Goal: Communication & Community: Answer question/provide support

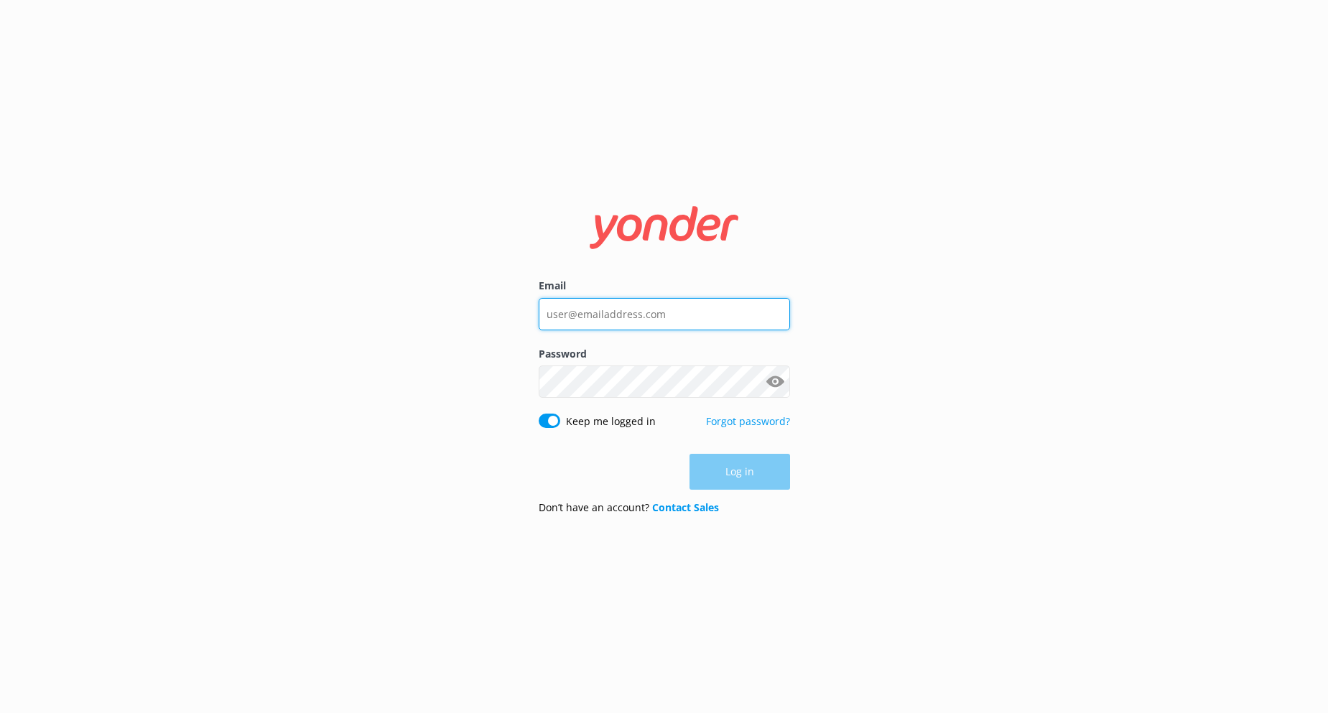
type input "[EMAIL_ADDRESS][DOMAIN_NAME]"
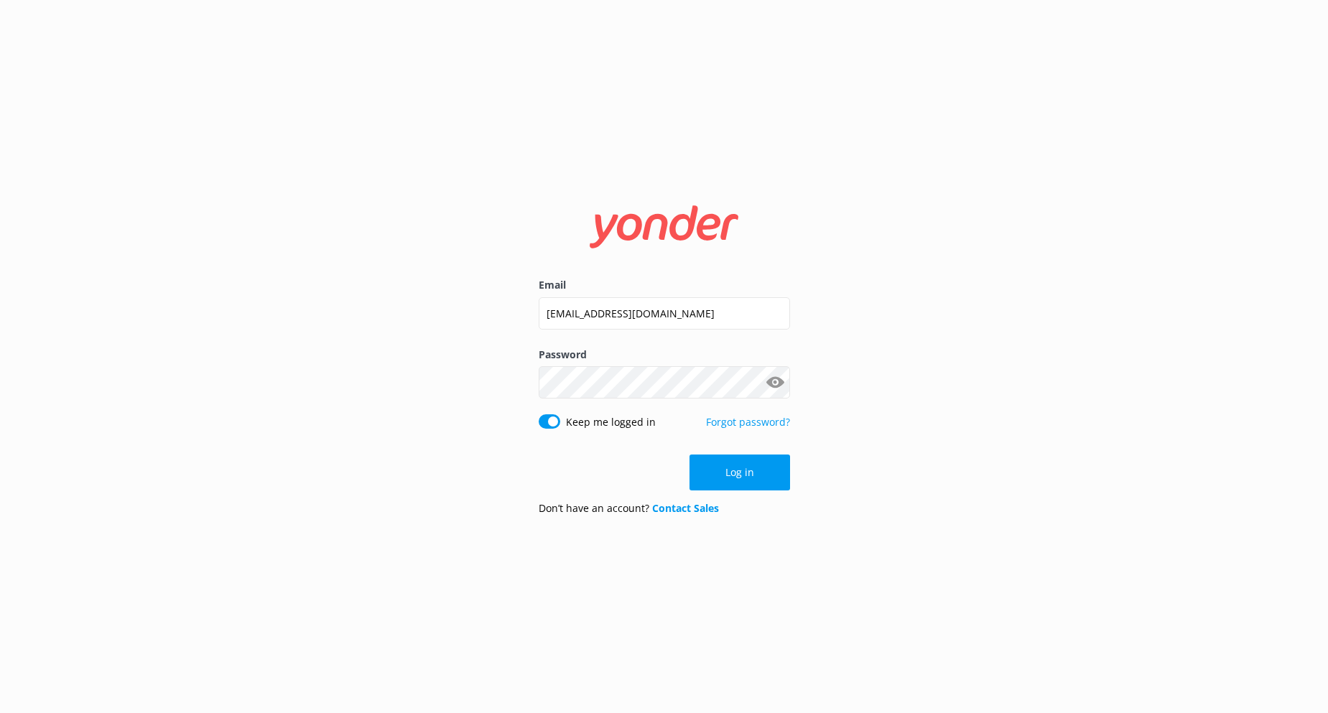
click at [744, 473] on div "Log in" at bounding box center [664, 473] width 251 height 36
click at [748, 476] on button "Log in" at bounding box center [739, 473] width 101 height 36
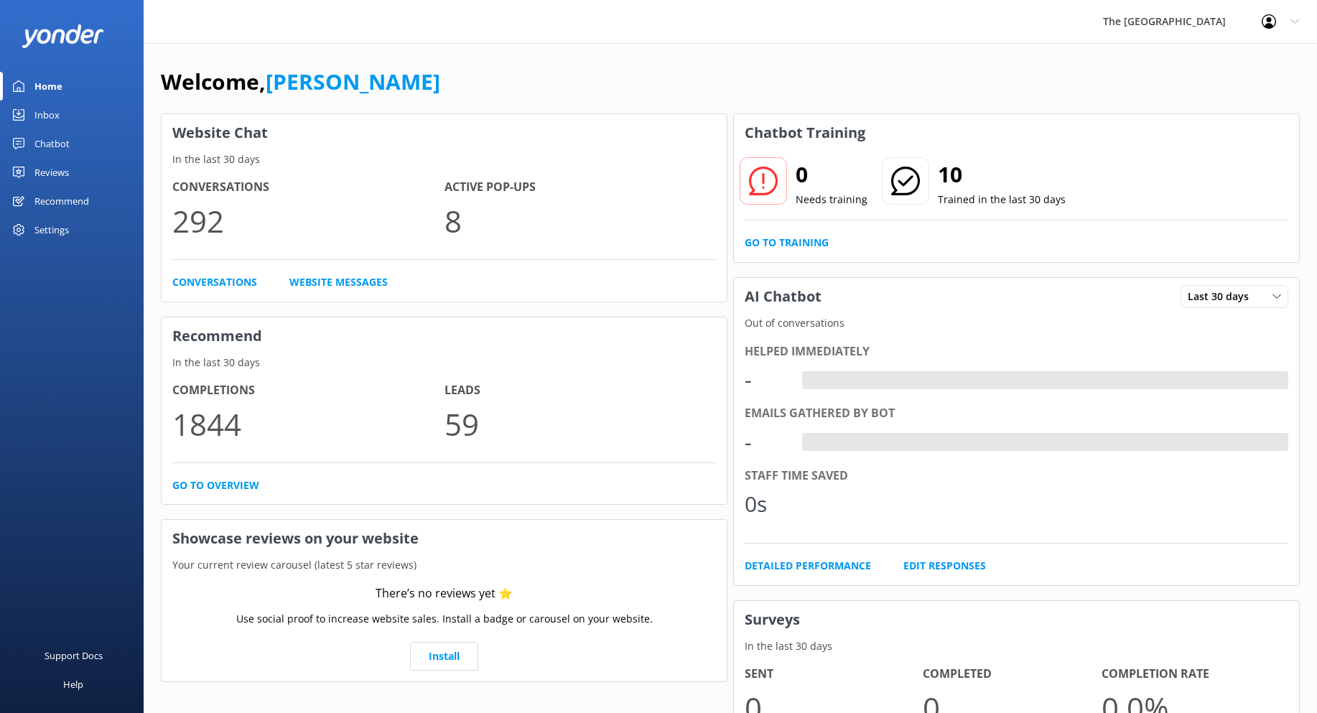
click at [53, 117] on div "Inbox" at bounding box center [46, 115] width 25 height 29
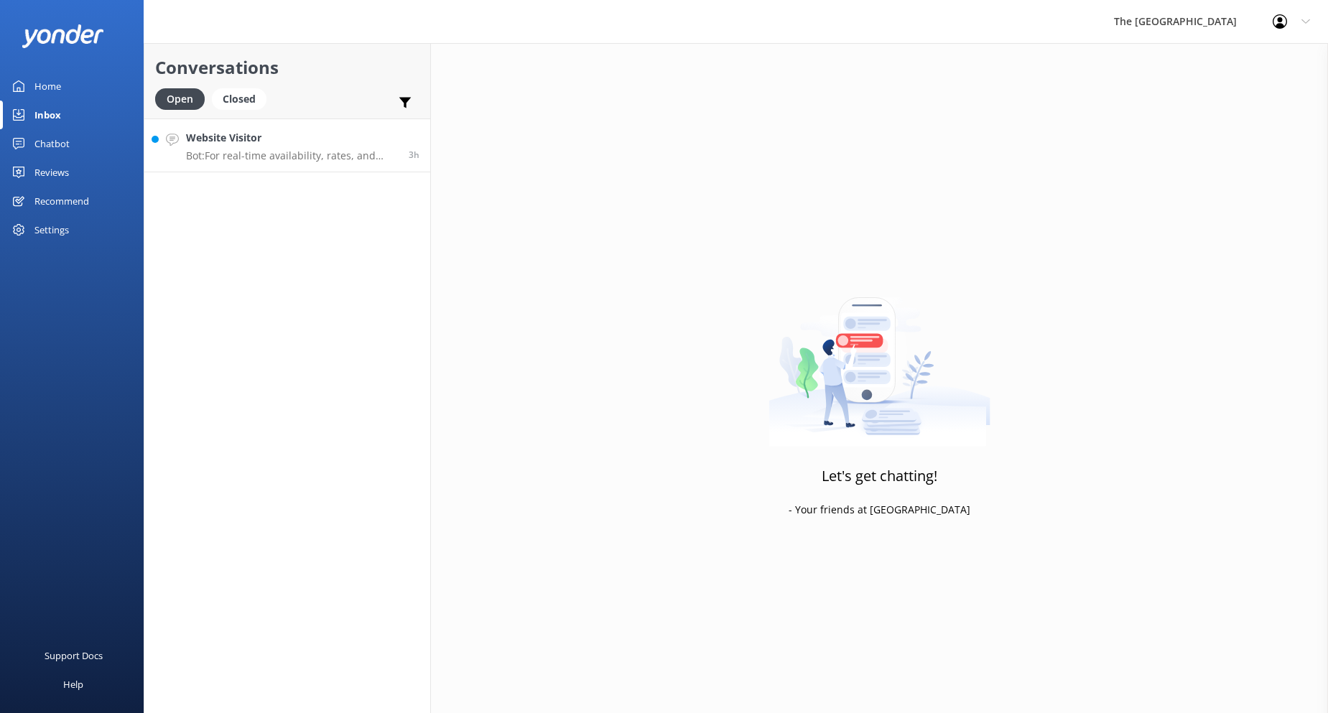
click at [205, 143] on h4 "Website Visitor" at bounding box center [292, 138] width 212 height 16
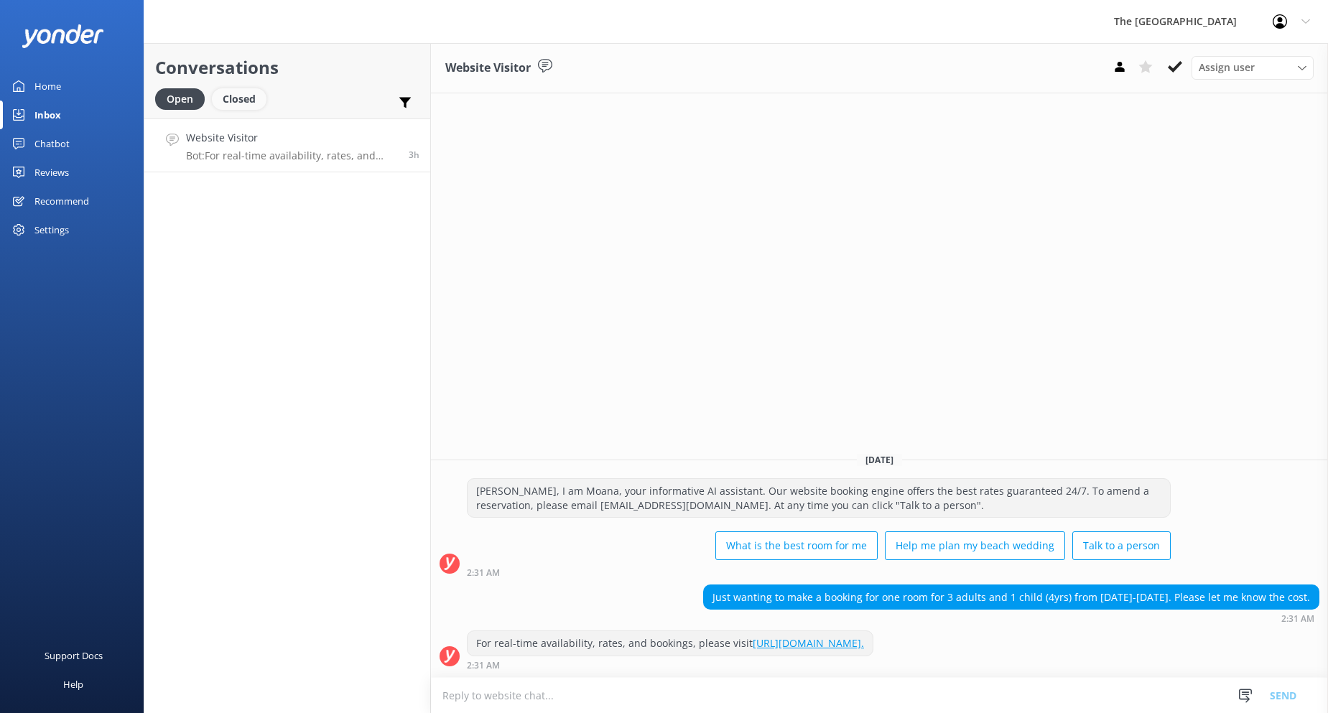
click at [231, 102] on div "Closed" at bounding box center [239, 99] width 55 height 22
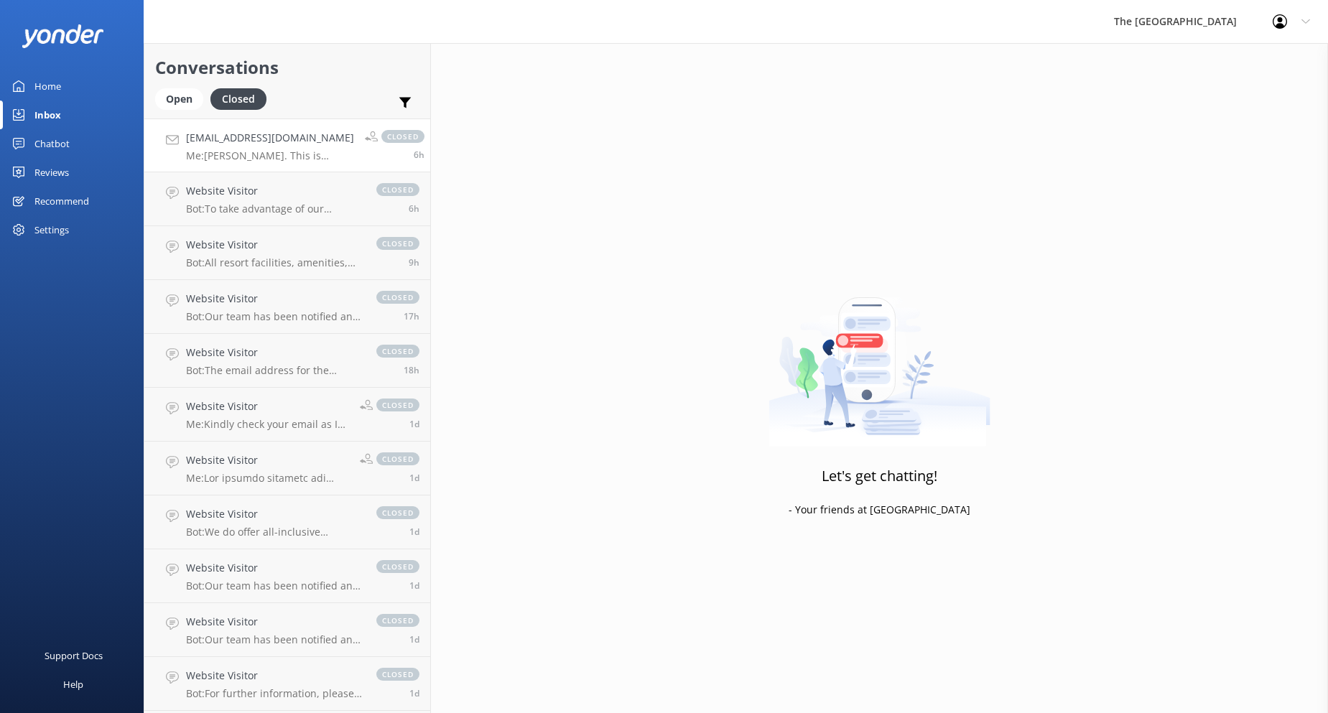
click at [236, 158] on p "Me: [PERSON_NAME]. This is [PERSON_NAME] from the reservations. How may I assis…" at bounding box center [270, 155] width 168 height 13
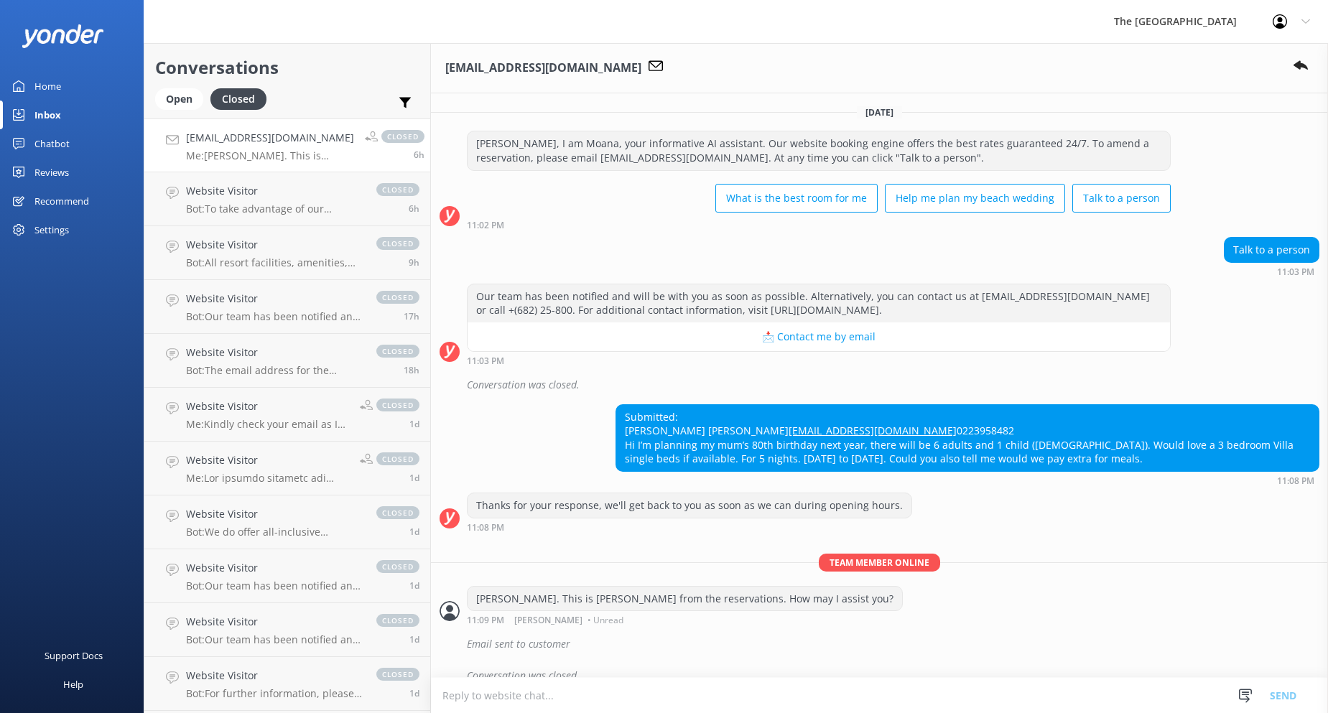
scroll to position [46, 0]
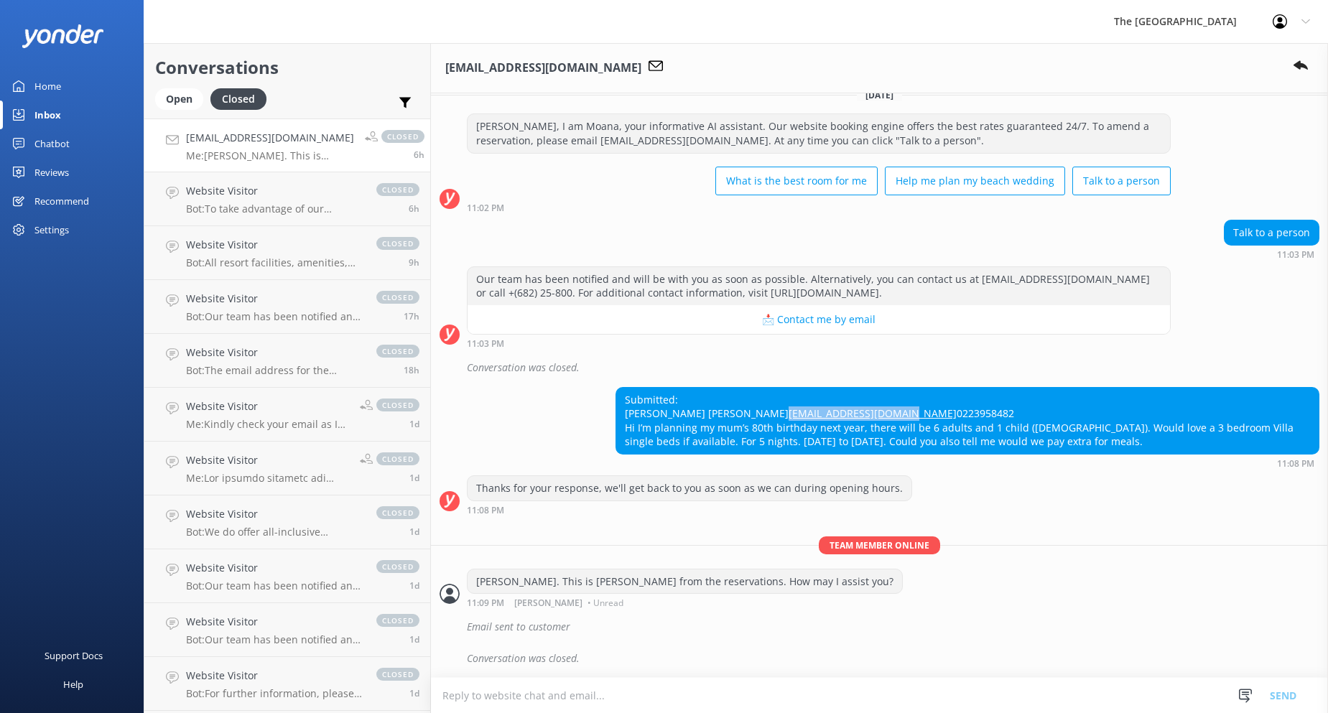
drag, startPoint x: 748, startPoint y: 396, endPoint x: 621, endPoint y: 396, distance: 126.4
click at [621, 396] on div "Submitted: [PERSON_NAME] [PERSON_NAME] [EMAIL_ADDRESS][DOMAIN_NAME] 0223958482 …" at bounding box center [967, 421] width 702 height 66
copy link "[EMAIL_ADDRESS][DOMAIN_NAME]"
click at [531, 695] on textarea at bounding box center [879, 695] width 897 height 35
